Goal: Entertainment & Leisure: Consume media (video, audio)

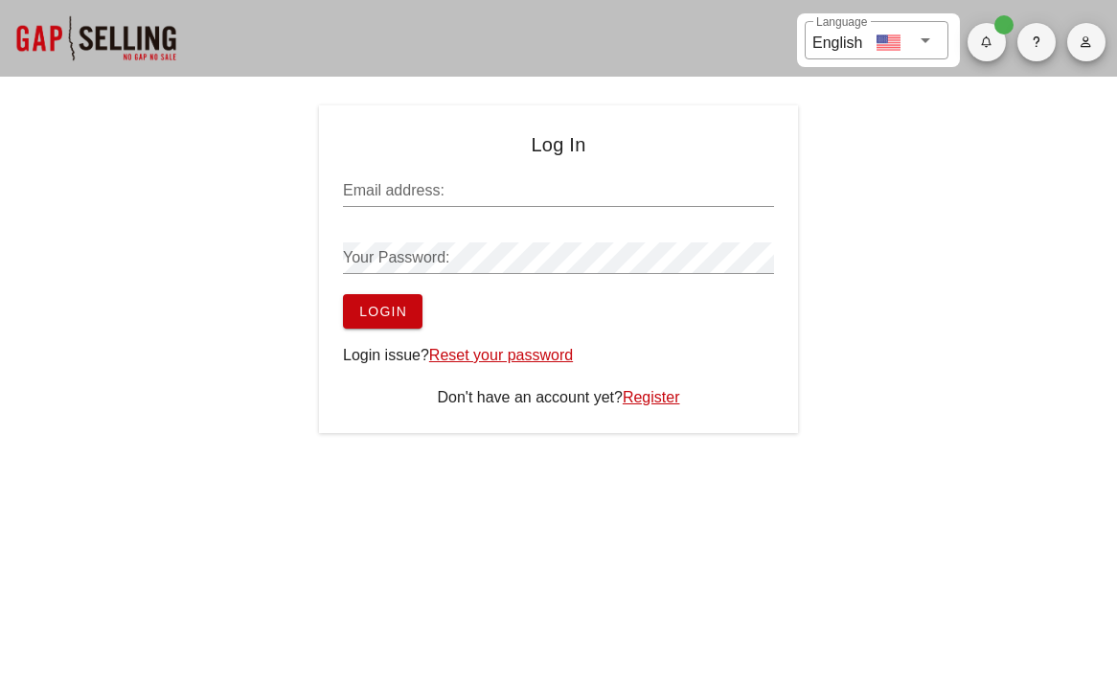
type input "diego10business@gmail.com"
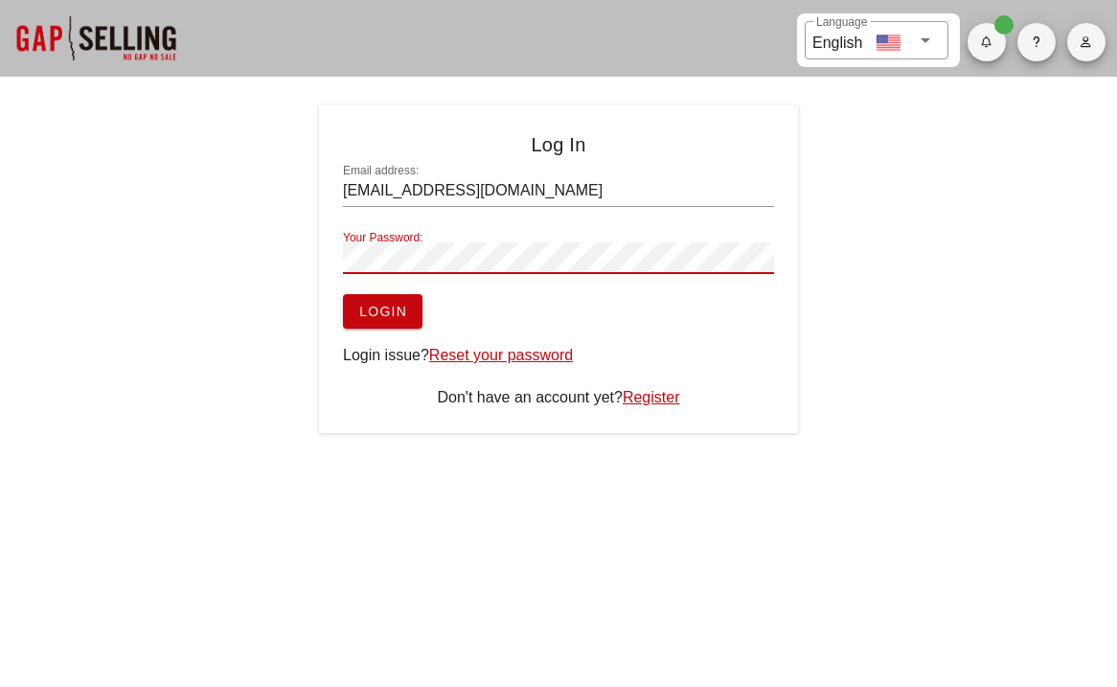
click at [397, 297] on button "Login" at bounding box center [383, 311] width 80 height 34
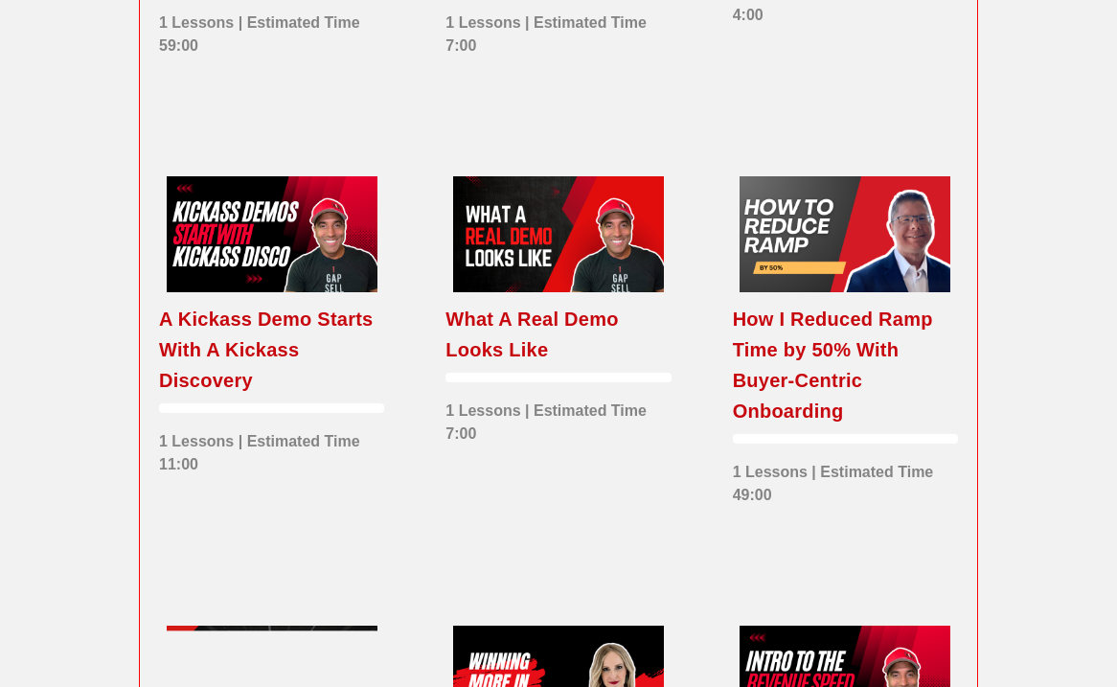
scroll to position [1935, 0]
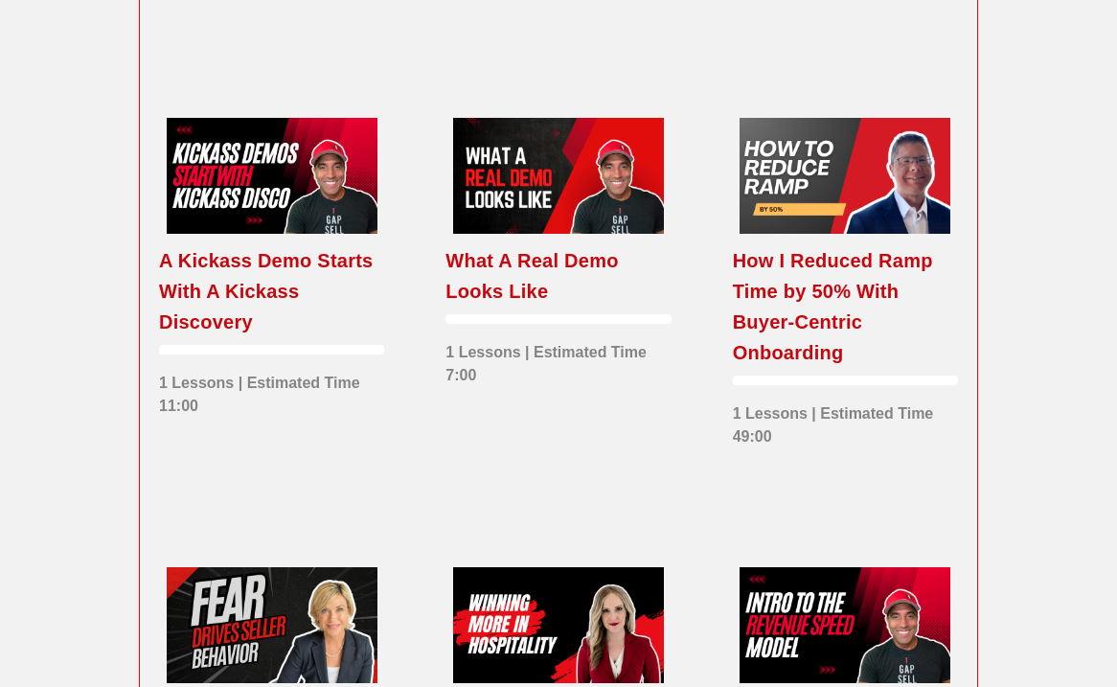
click at [577, 276] on div "What A Real Demo Looks Like" at bounding box center [558, 275] width 225 height 61
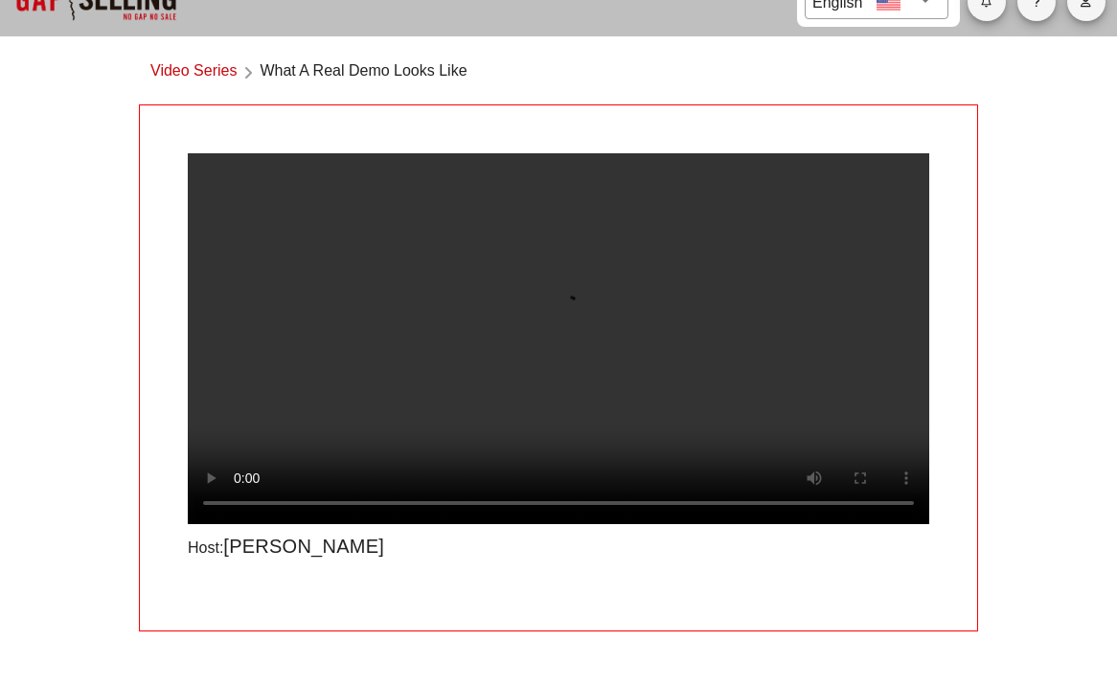
scroll to position [28, 0]
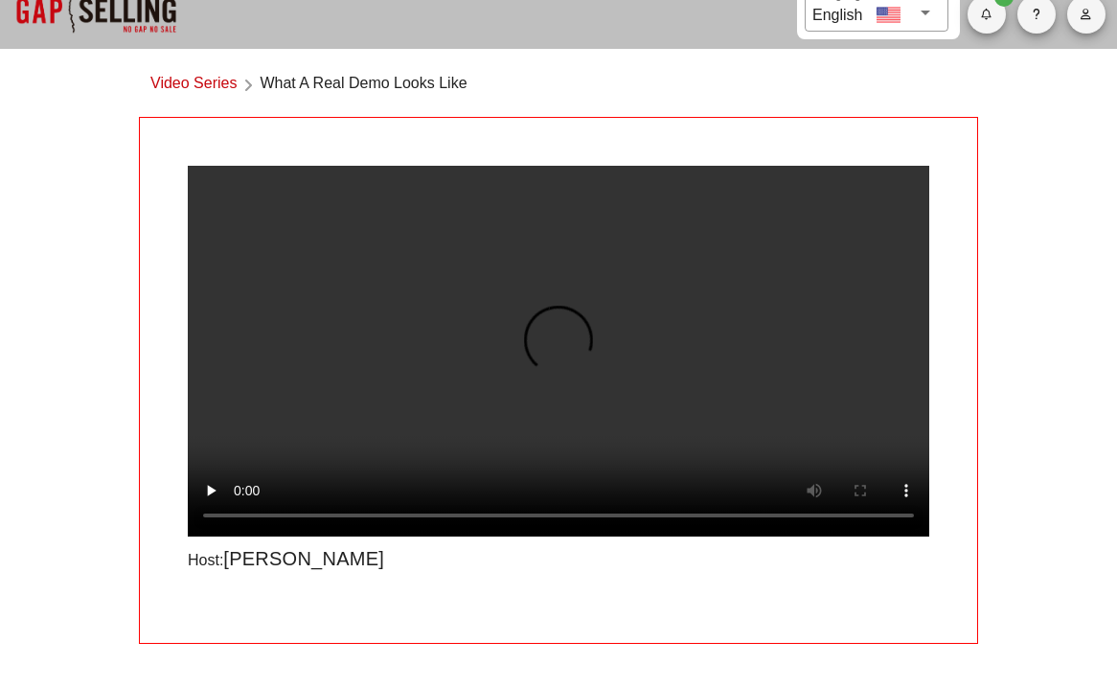
click at [222, 88] on link "Video Series" at bounding box center [193, 85] width 86 height 26
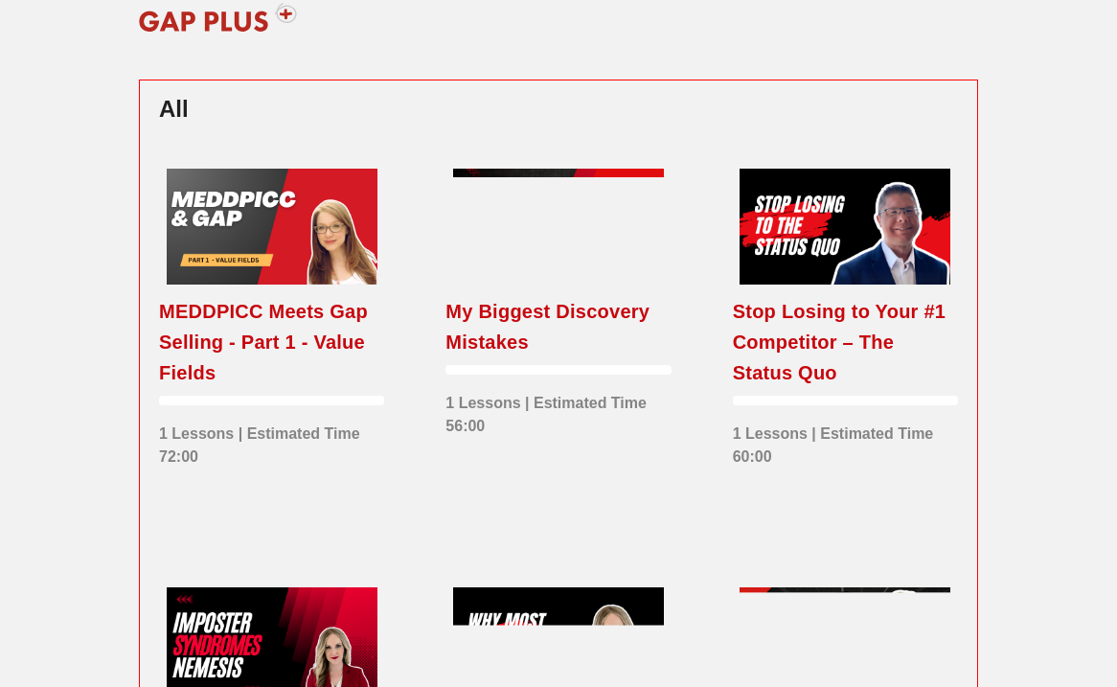
scroll to position [626, 0]
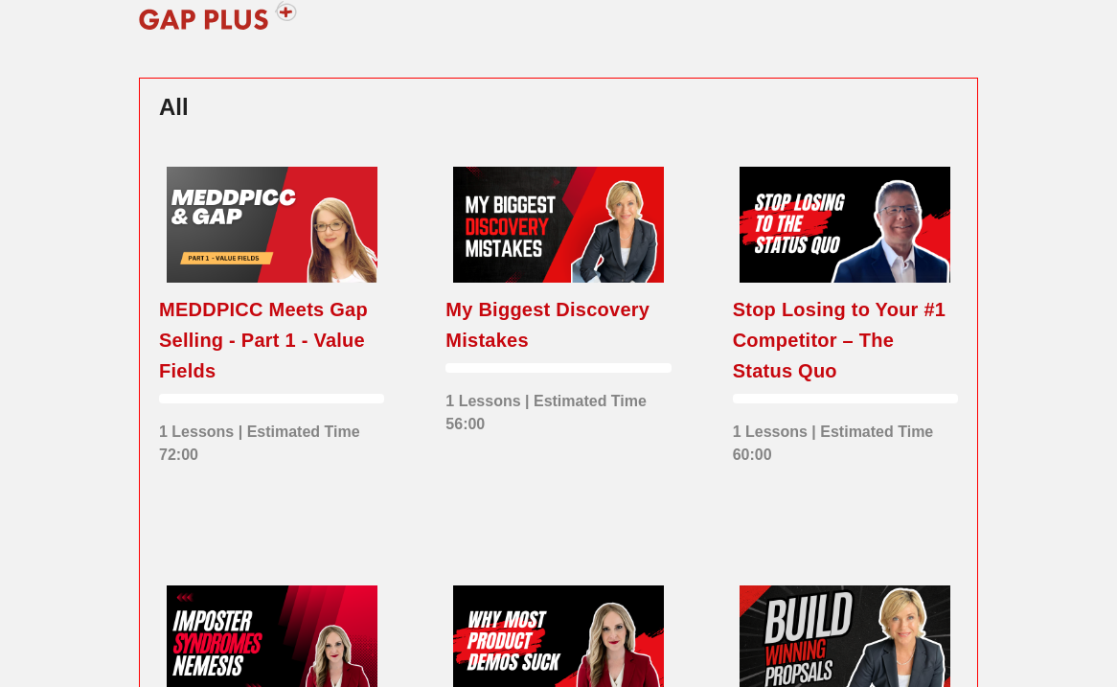
click at [542, 239] on div at bounding box center [558, 225] width 211 height 116
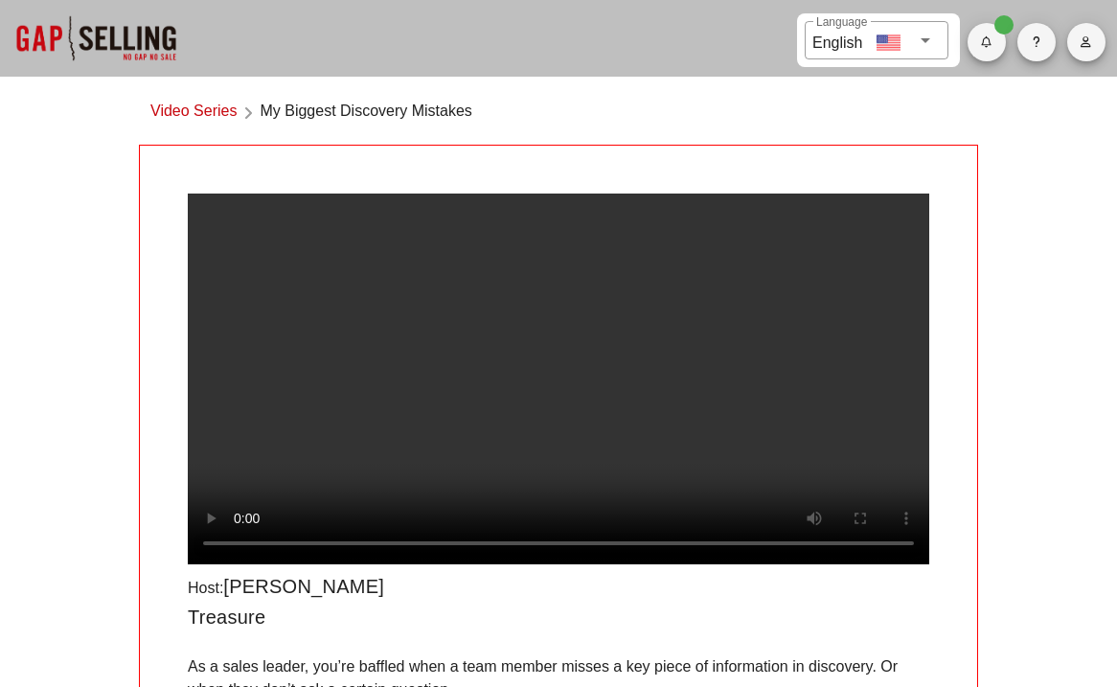
click at [538, 295] on video at bounding box center [559, 379] width 742 height 371
click at [570, 381] on video at bounding box center [559, 379] width 742 height 371
click at [321, 410] on video at bounding box center [559, 379] width 742 height 371
